Goal: Go to known website: Access a specific website the user already knows

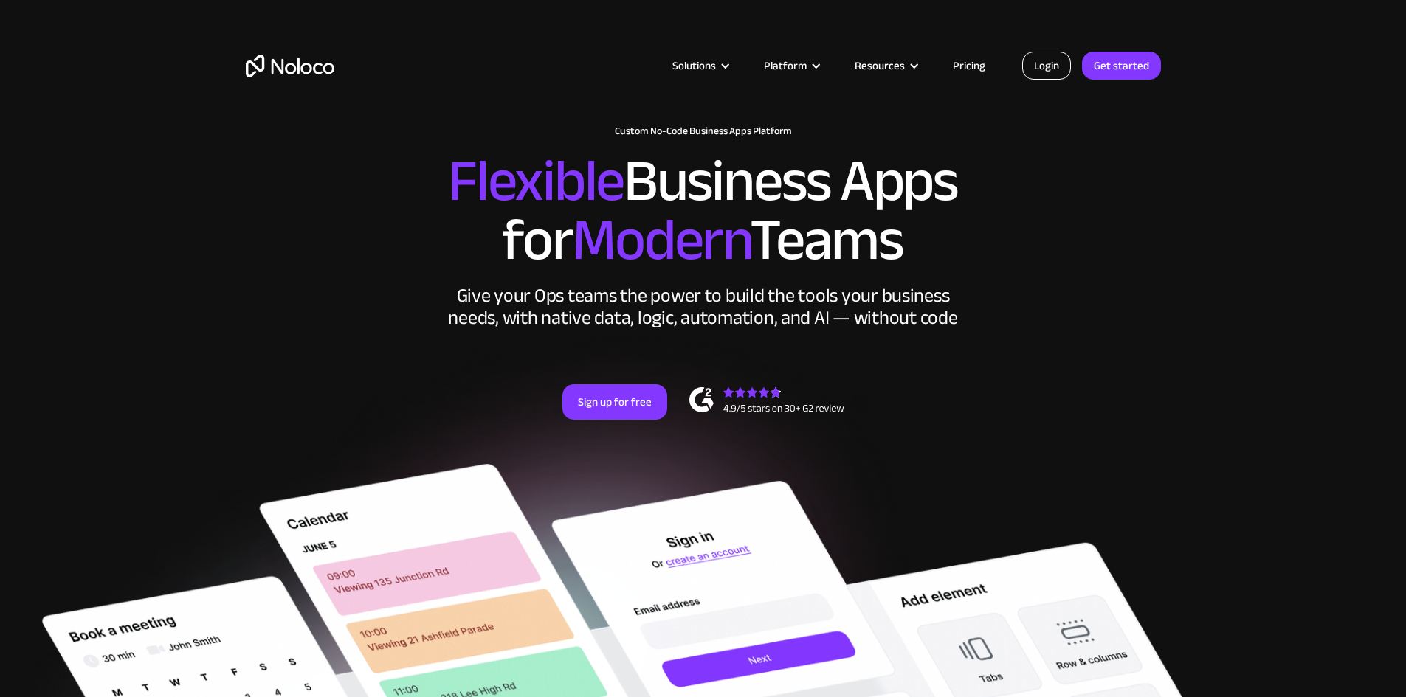
click at [1046, 66] on link "Login" at bounding box center [1046, 66] width 49 height 28
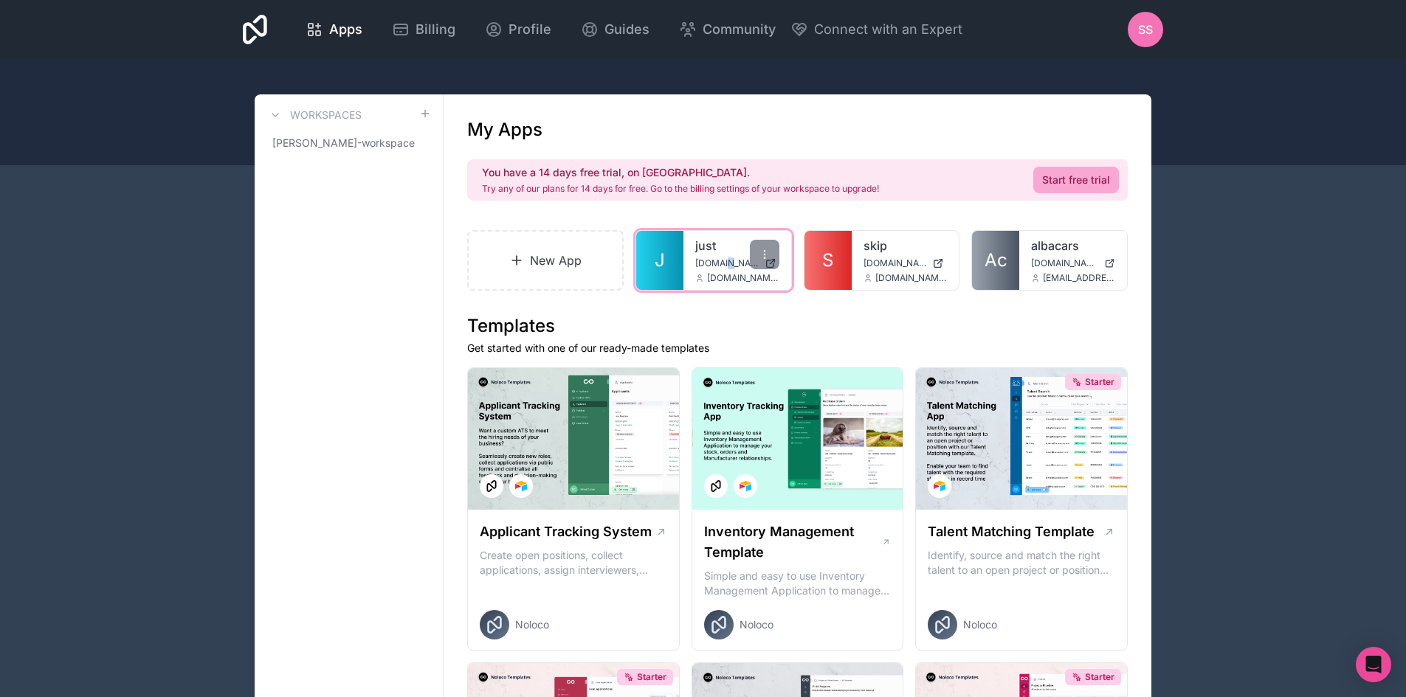
click at [722, 257] on div "just just.noloco.co syed.sj@albacars.ae" at bounding box center [737, 260] width 108 height 59
click at [728, 248] on link "just" at bounding box center [737, 246] width 84 height 18
